Goal: Task Accomplishment & Management: Understand process/instructions

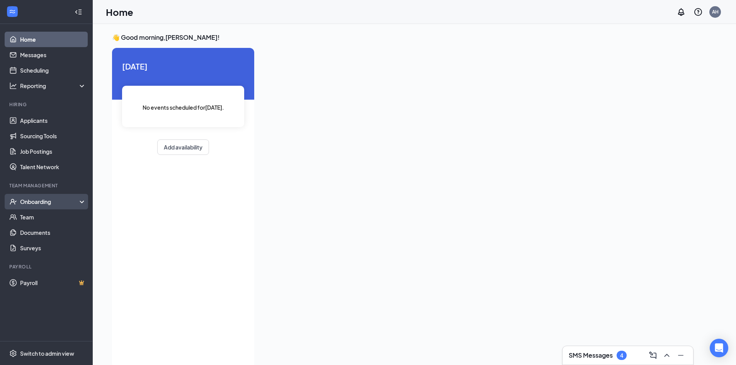
click at [41, 203] on div "Onboarding" at bounding box center [50, 202] width 60 height 8
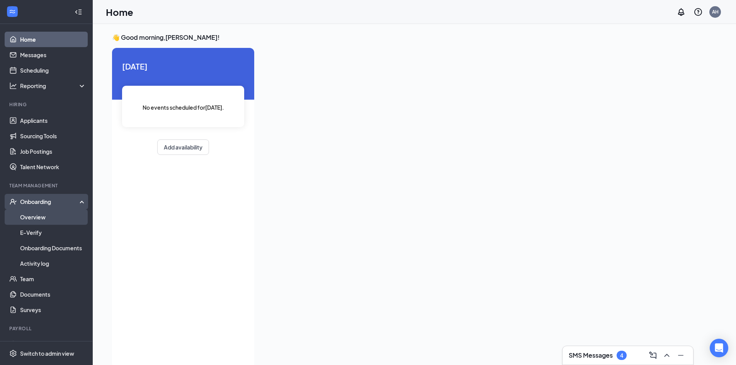
click at [37, 222] on link "Overview" at bounding box center [53, 216] width 66 height 15
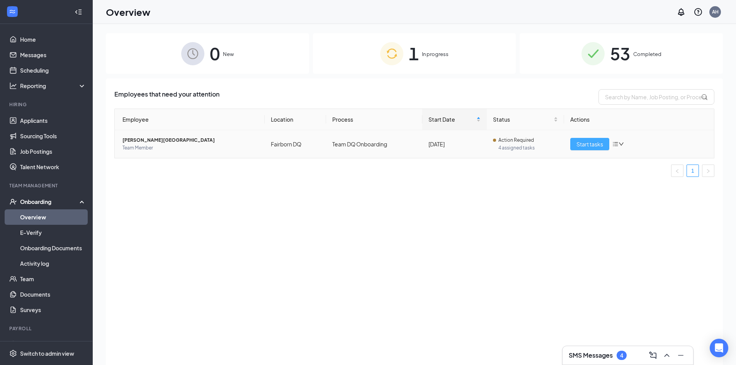
click at [584, 148] on span "Start tasks" at bounding box center [590, 144] width 27 height 9
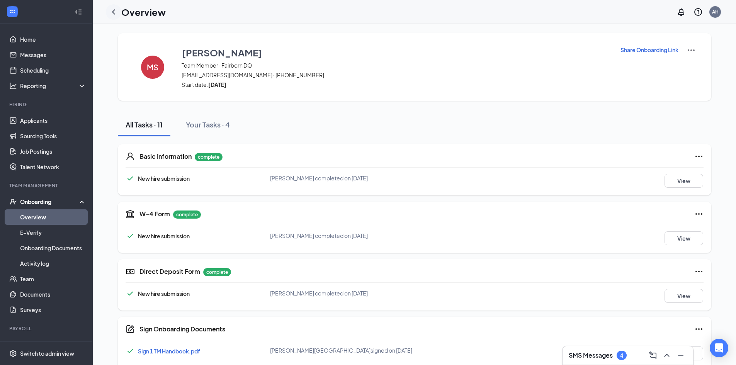
click at [110, 11] on icon "ChevronLeft" at bounding box center [113, 11] width 9 height 9
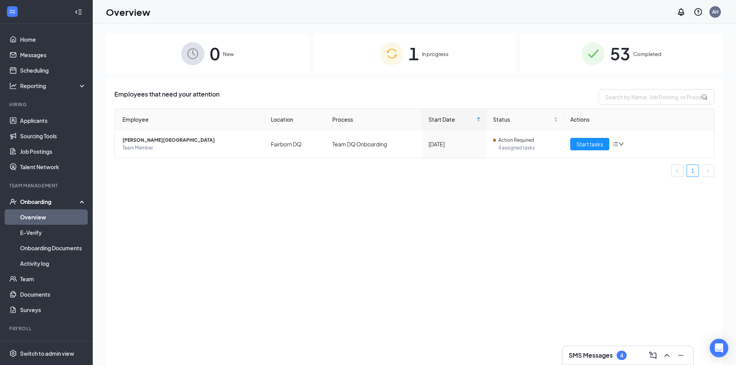
click at [382, 65] on div "1 In progress" at bounding box center [414, 53] width 203 height 41
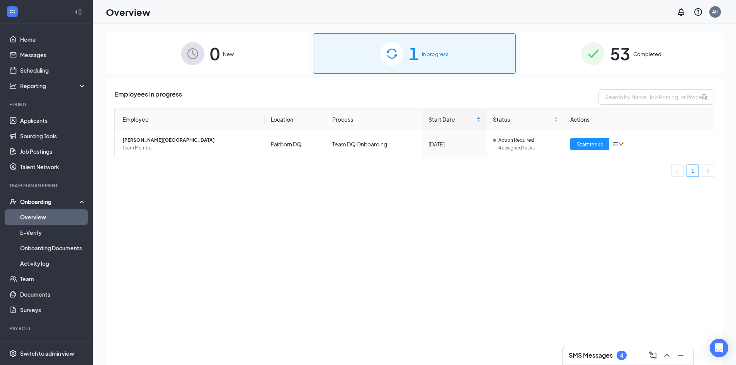
click at [347, 186] on div "Employees in progress Employee Location Process Start Date Status Actions [PERS…" at bounding box center [414, 231] width 617 height 306
click at [314, 148] on td "Fairborn DQ" at bounding box center [295, 144] width 61 height 28
click at [209, 151] on span "Team Member" at bounding box center [191, 148] width 136 height 8
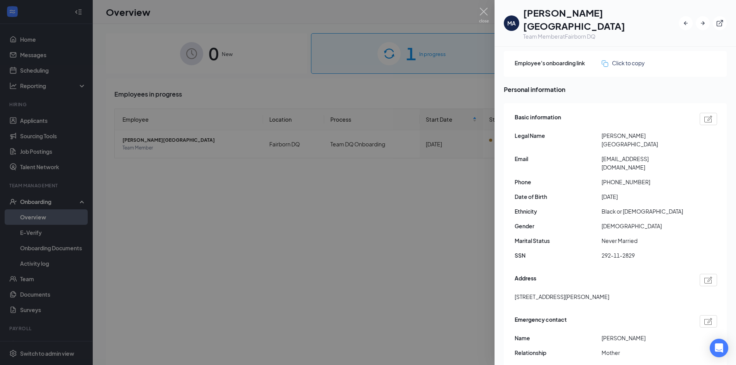
scroll to position [39, 0]
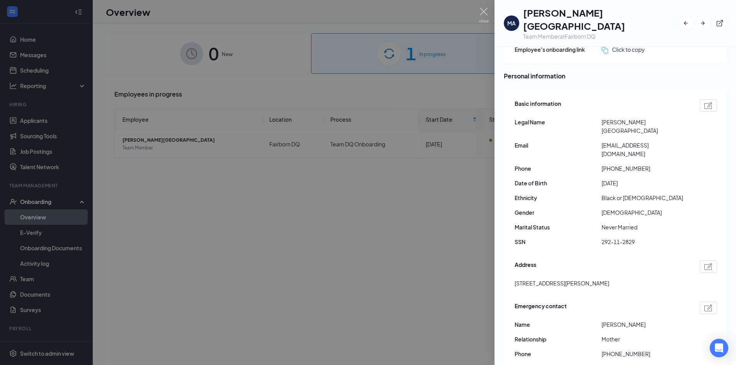
click at [362, 235] on div at bounding box center [368, 182] width 736 height 365
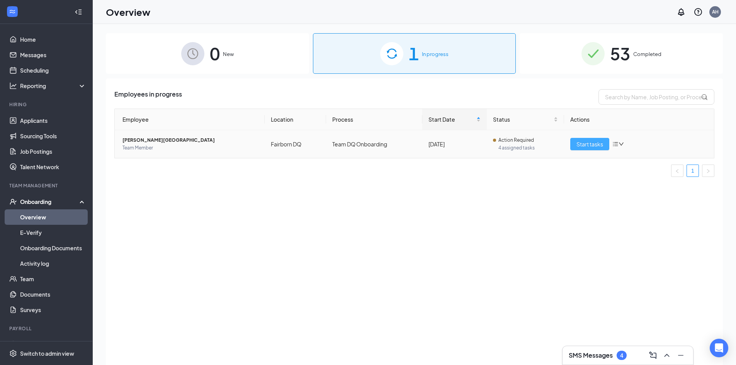
click at [591, 144] on span "Start tasks" at bounding box center [590, 144] width 27 height 9
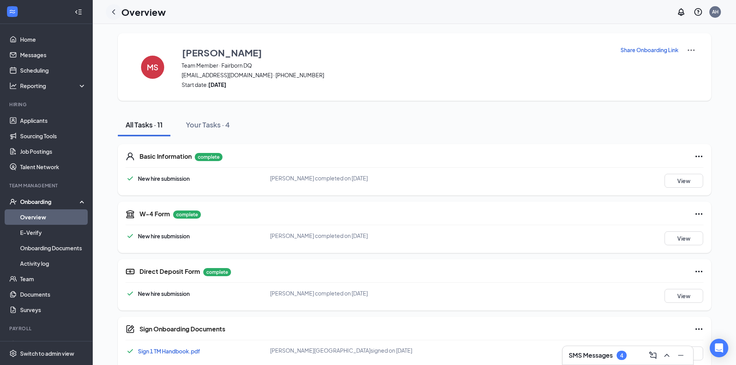
click at [112, 12] on icon "ChevronLeft" at bounding box center [113, 11] width 9 height 9
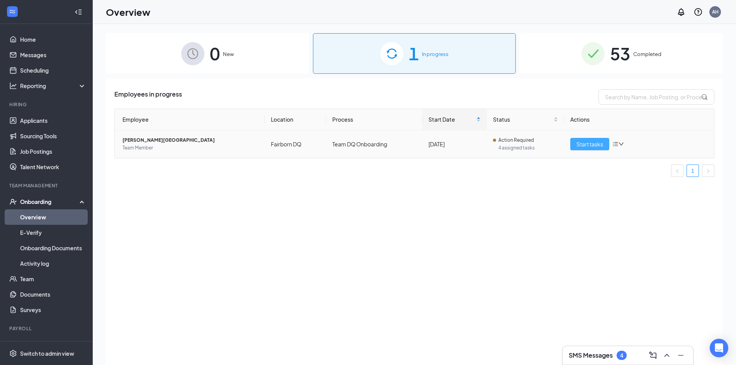
click at [588, 144] on span "Start tasks" at bounding box center [590, 144] width 27 height 9
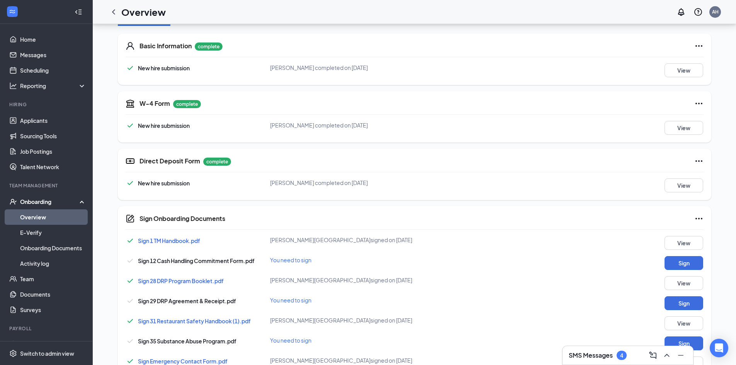
scroll to position [153, 0]
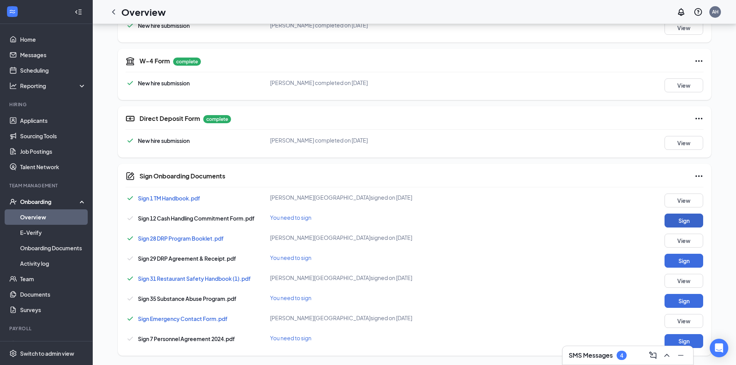
click at [688, 218] on button "Sign" at bounding box center [684, 221] width 39 height 14
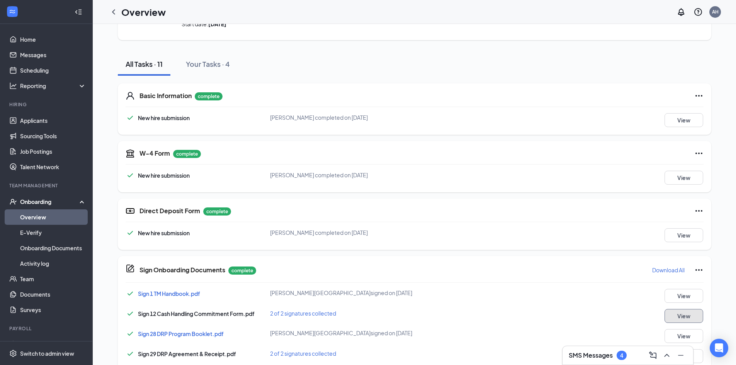
scroll to position [0, 0]
